Goal: Task Accomplishment & Management: Use online tool/utility

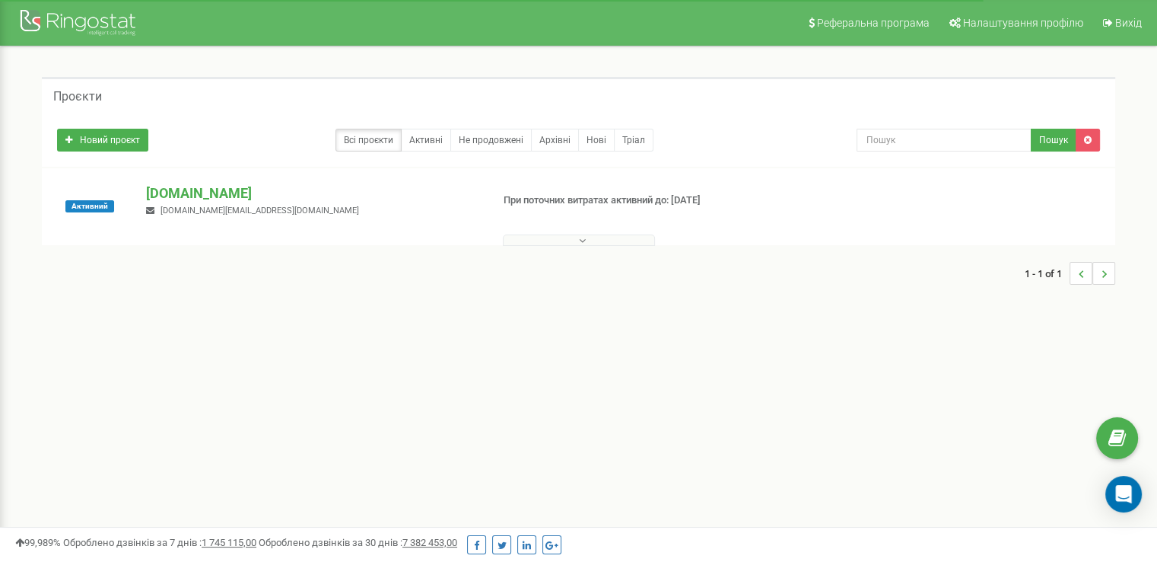
click at [585, 240] on button at bounding box center [579, 239] width 152 height 11
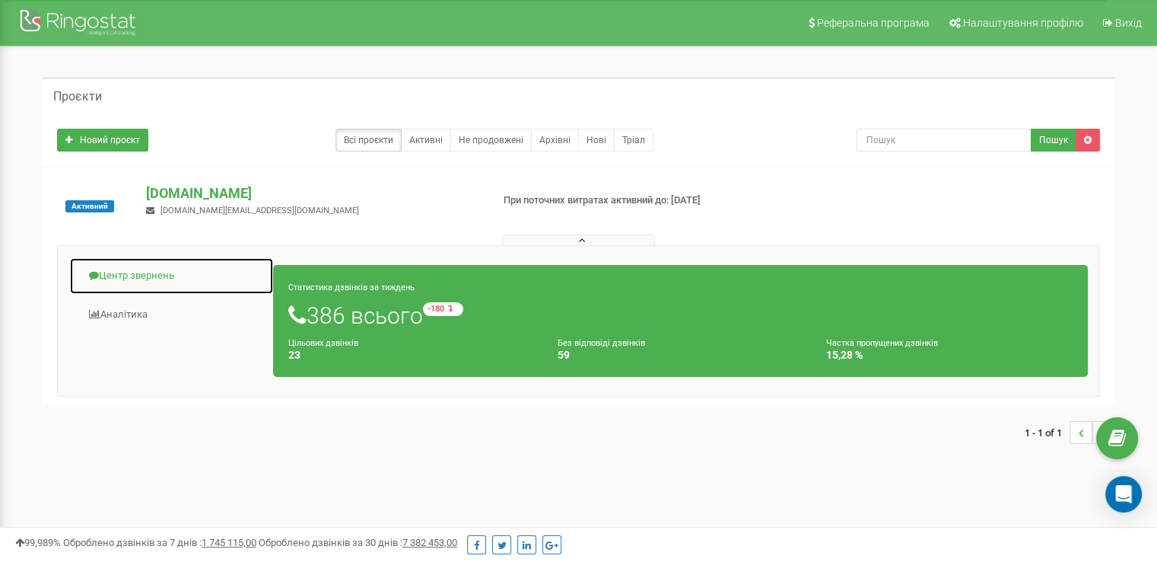
click at [154, 281] on link "Центр звернень" at bounding box center [171, 275] width 205 height 37
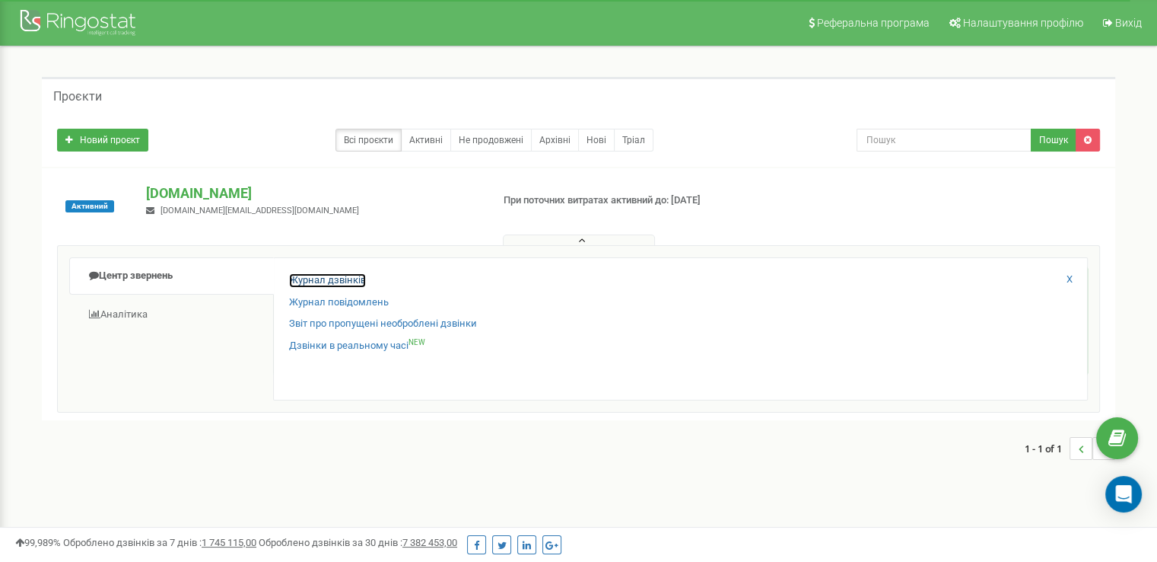
click at [350, 279] on link "Журнал дзвінків" at bounding box center [327, 280] width 77 height 14
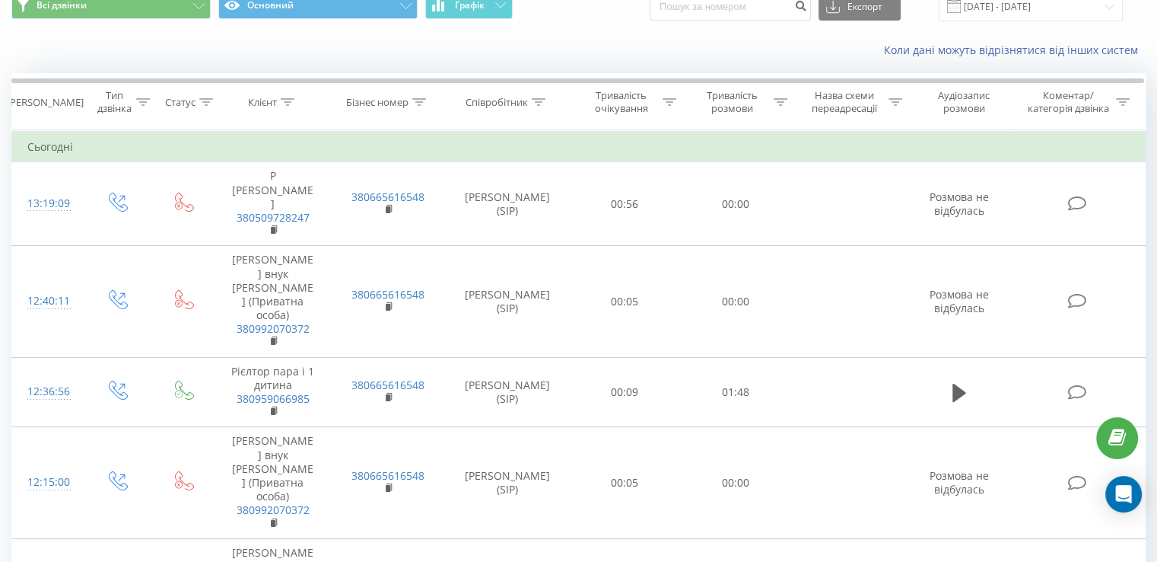
scroll to position [73, 0]
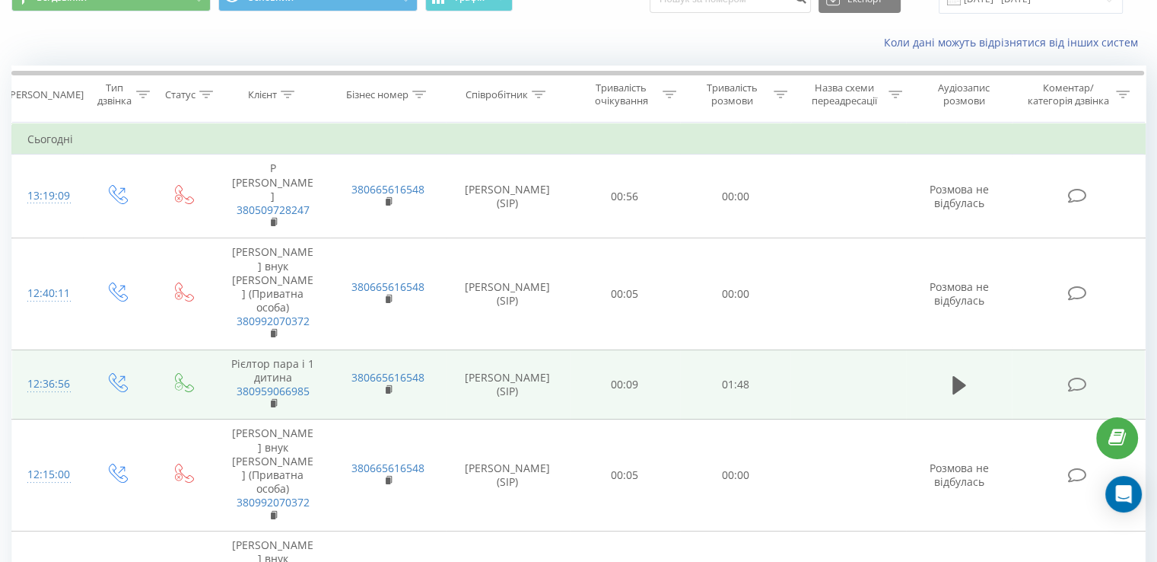
click at [324, 349] on td "Рієлтор пара і 1 дитина 380959066985" at bounding box center [272, 384] width 115 height 70
click at [955, 376] on icon at bounding box center [960, 385] width 14 height 18
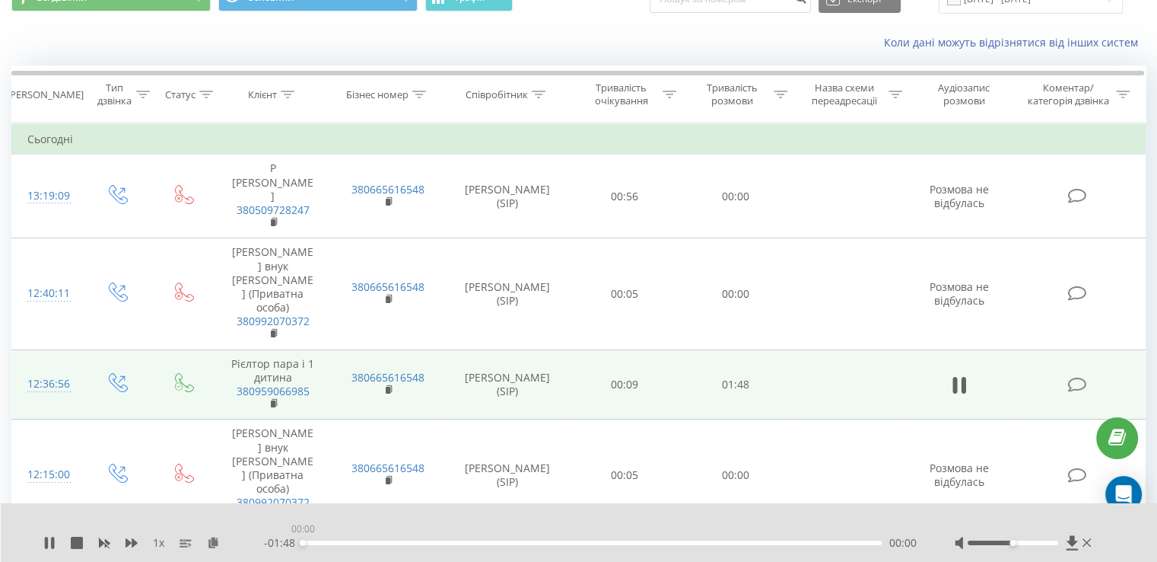
click at [307, 543] on div "00:00" at bounding box center [592, 542] width 579 height 5
click at [322, 539] on div "- 01:41 00:07 00:07" at bounding box center [590, 542] width 653 height 15
click at [322, 543] on div "00:03" at bounding box center [592, 542] width 579 height 5
click at [49, 543] on icon at bounding box center [49, 542] width 12 height 12
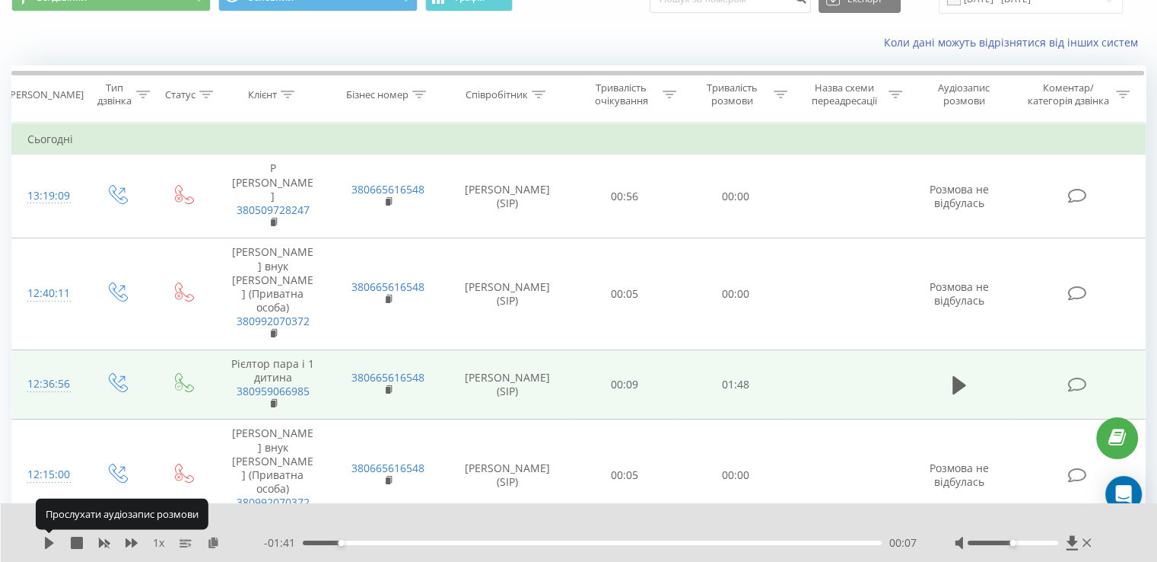
click at [49, 543] on icon at bounding box center [49, 542] width 9 height 12
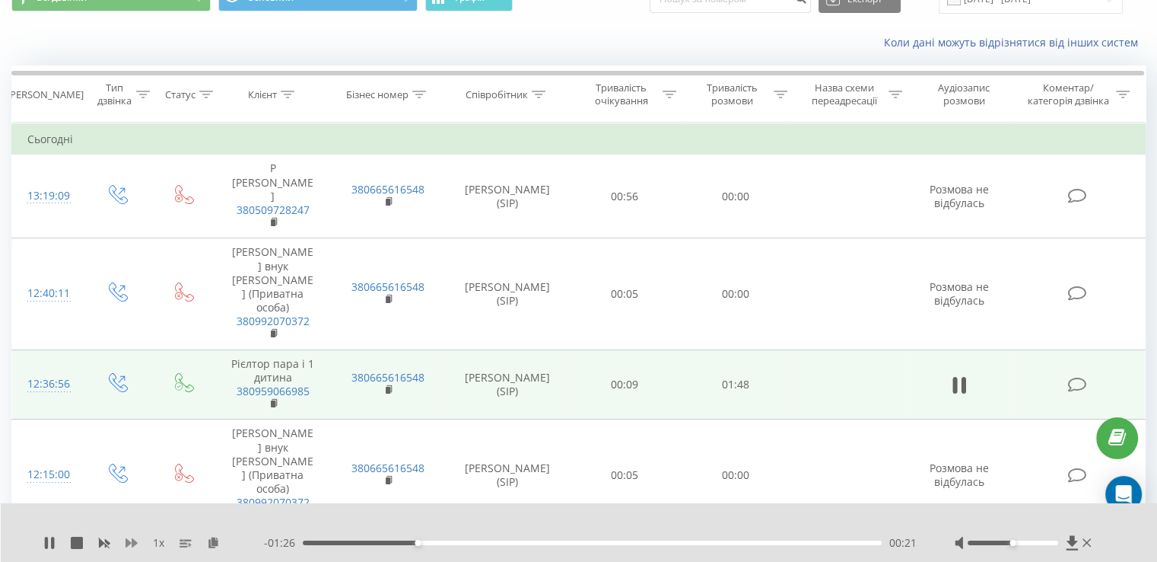
click at [131, 539] on icon at bounding box center [132, 542] width 12 height 12
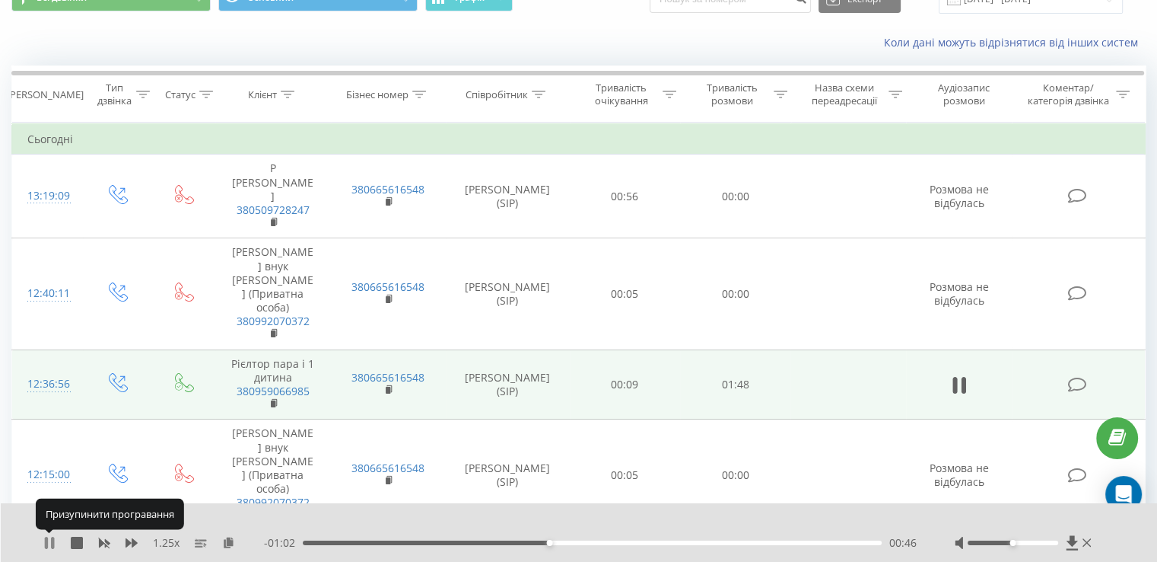
click at [45, 543] on icon at bounding box center [46, 542] width 3 height 12
click at [45, 543] on icon at bounding box center [49, 542] width 9 height 12
click at [45, 543] on icon at bounding box center [46, 542] width 3 height 12
click at [45, 543] on icon at bounding box center [49, 542] width 9 height 12
click at [53, 543] on icon at bounding box center [52, 542] width 3 height 12
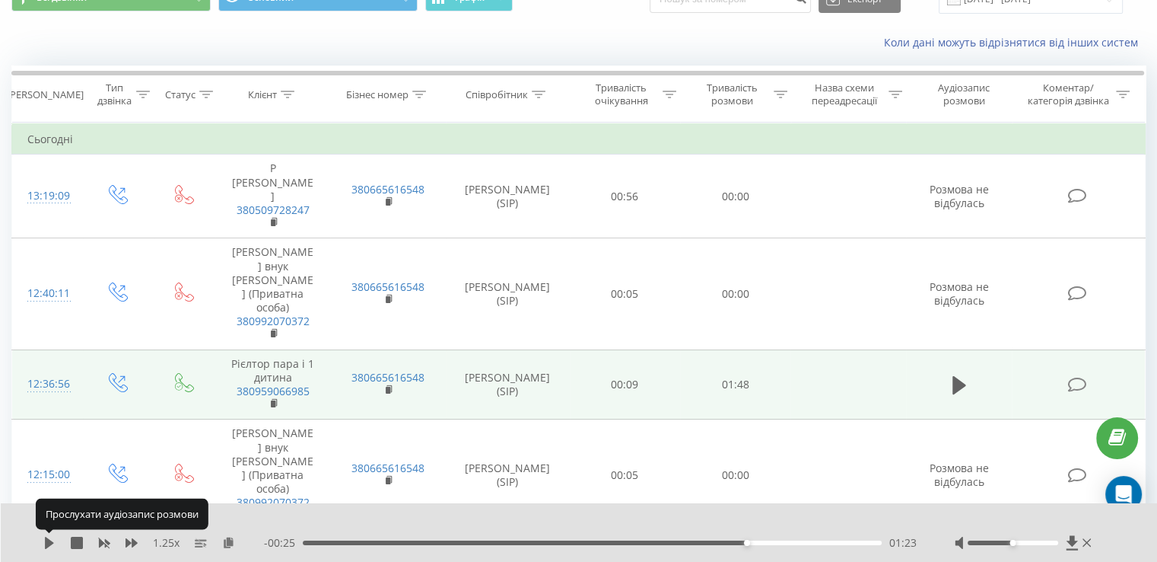
click at [53, 543] on icon at bounding box center [49, 542] width 12 height 12
click at [53, 543] on icon at bounding box center [52, 542] width 3 height 12
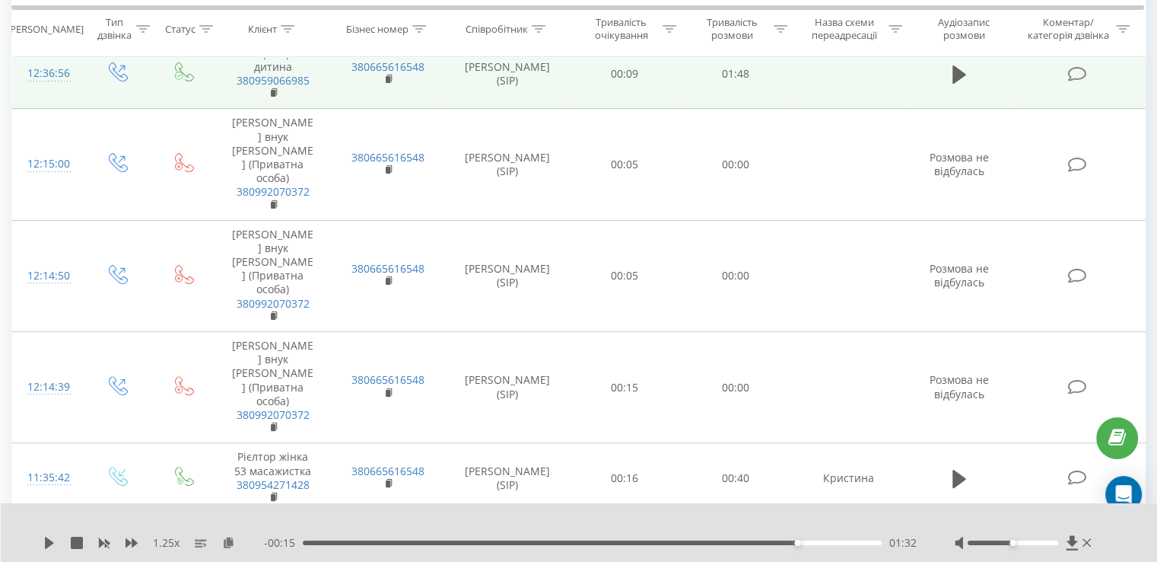
scroll to position [387, 0]
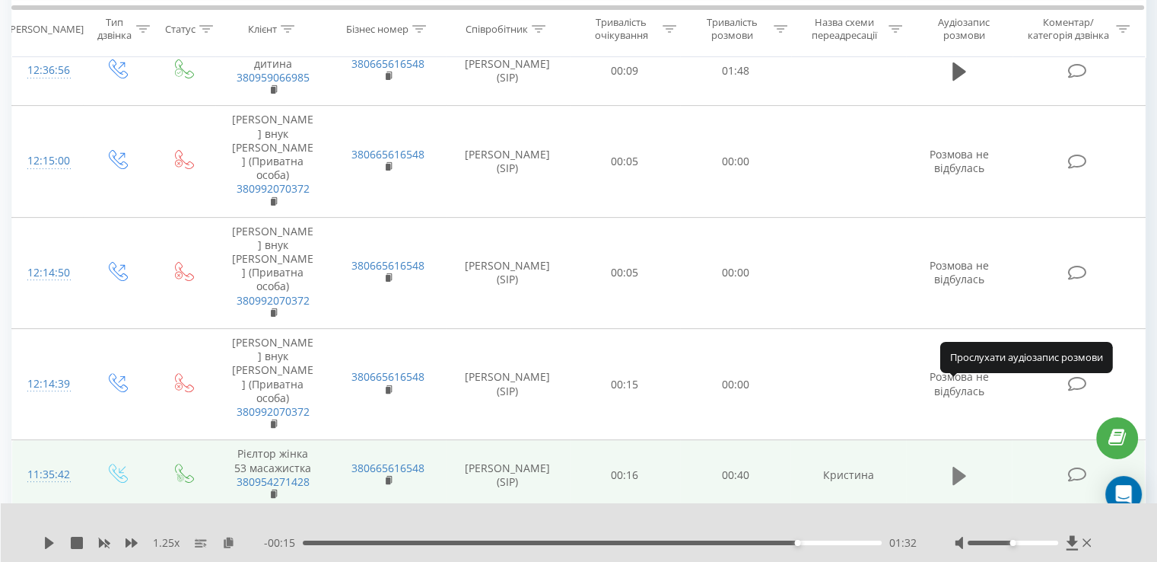
click at [962, 465] on icon at bounding box center [960, 475] width 14 height 21
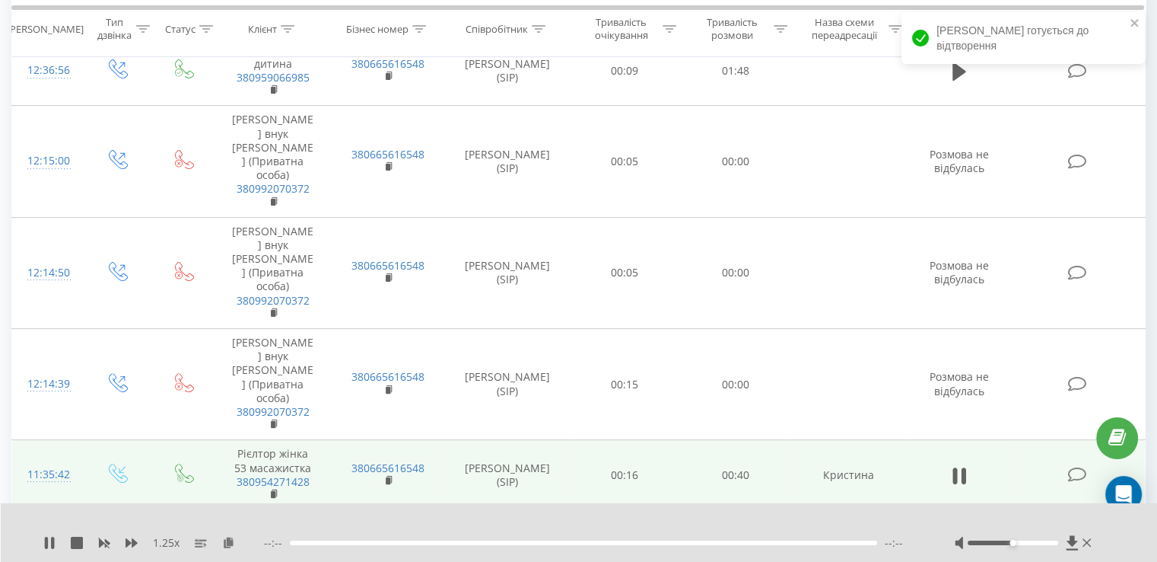
click at [959, 536] on icon at bounding box center [960, 545] width 14 height 18
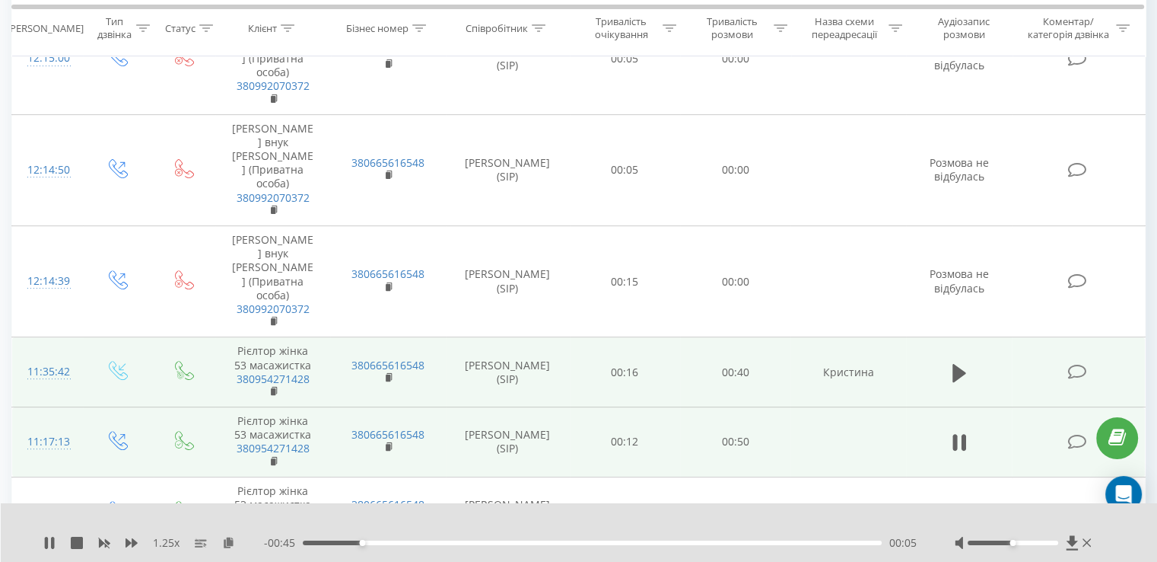
scroll to position [492, 0]
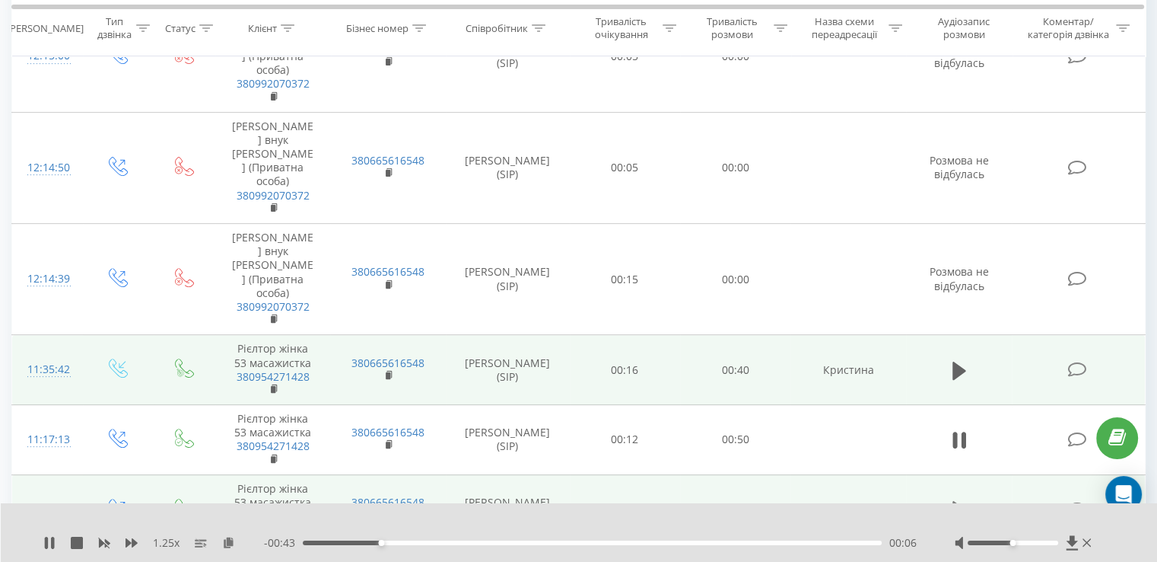
click at [958, 501] on icon at bounding box center [960, 510] width 14 height 18
click at [48, 545] on icon at bounding box center [49, 542] width 12 height 12
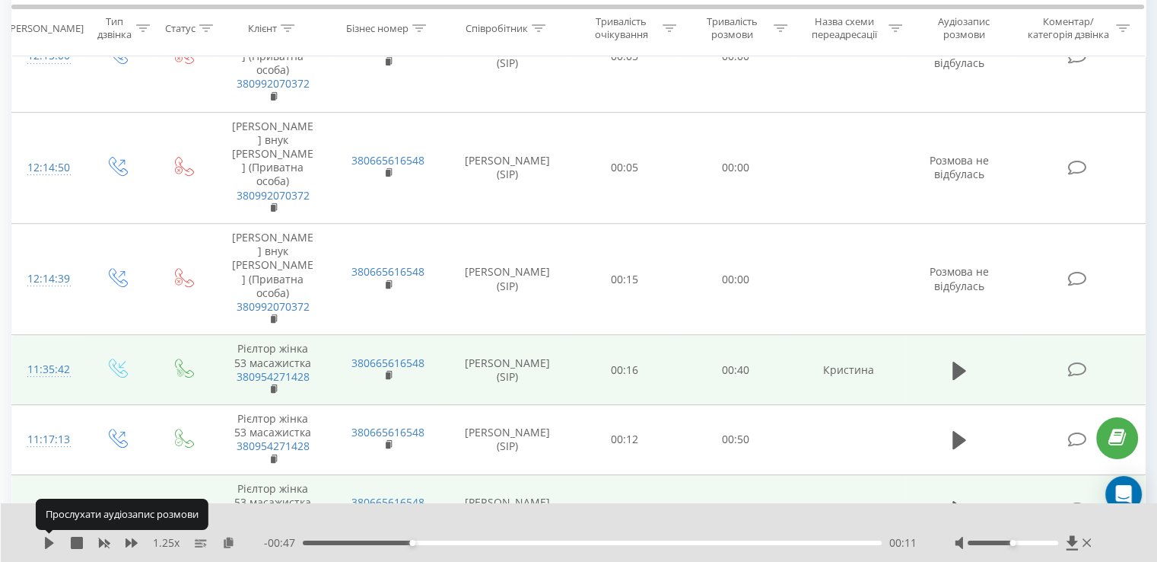
click at [48, 545] on icon at bounding box center [49, 542] width 9 height 12
click at [48, 545] on icon at bounding box center [49, 542] width 12 height 12
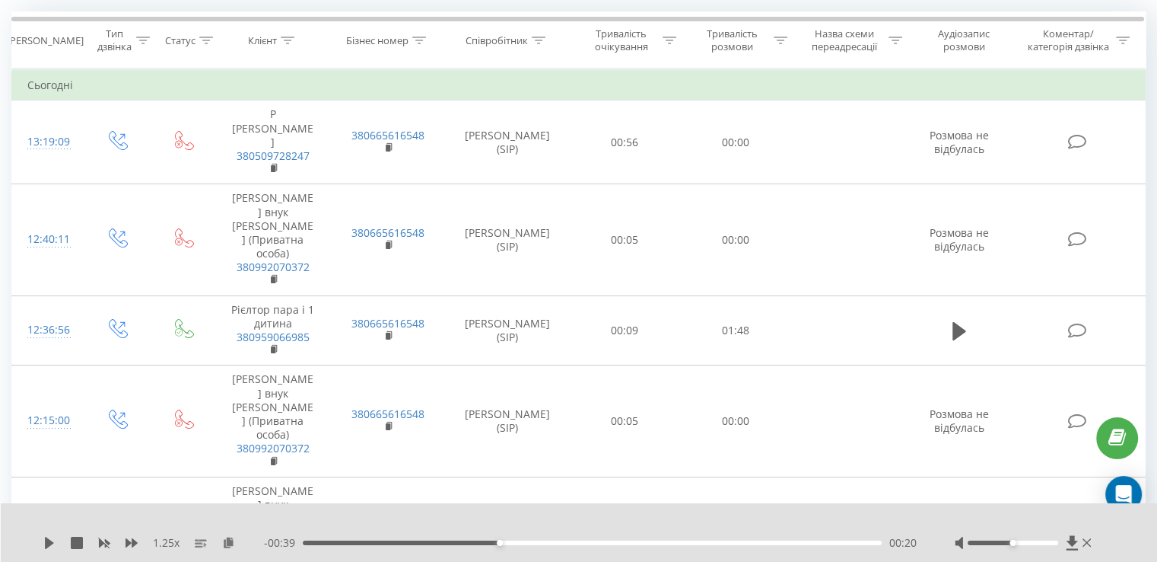
scroll to position [97, 0]
